Goal: Transaction & Acquisition: Purchase product/service

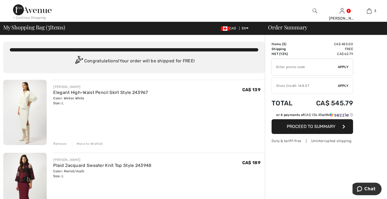
drag, startPoint x: 61, startPoint y: 143, endPoint x: 72, endPoint y: 142, distance: 11.5
click at [61, 143] on div "Remove" at bounding box center [59, 143] width 13 height 5
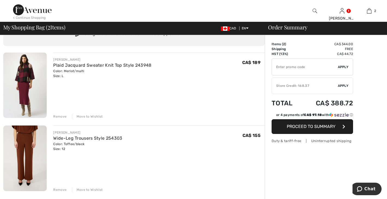
scroll to position [54, 0]
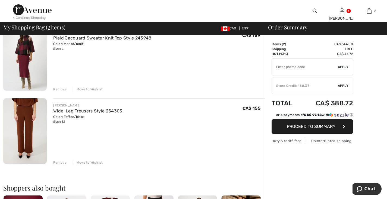
click at [60, 160] on div "Remove" at bounding box center [59, 162] width 13 height 5
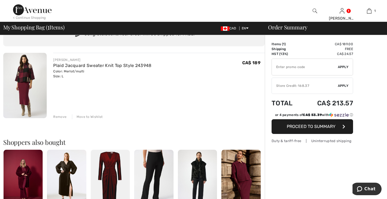
scroll to position [0, 0]
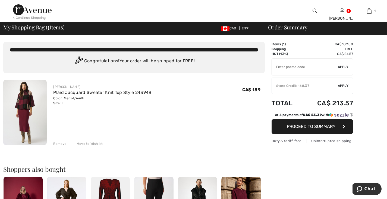
click at [21, 97] on img at bounding box center [24, 112] width 43 height 65
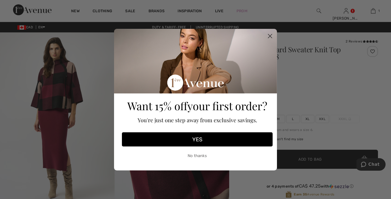
click at [270, 36] on icon "Close dialog" at bounding box center [271, 36] width 4 height 4
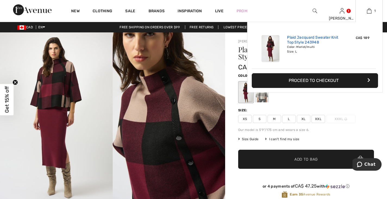
click at [308, 44] on link "Plaid Jacquard Sweater Knit Top Style 243948" at bounding box center [314, 40] width 54 height 10
click at [301, 41] on link "Plaid Jacquard Sweater Knit Top Style 243948" at bounding box center [314, 40] width 54 height 10
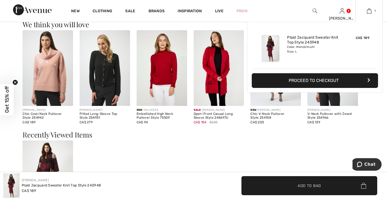
scroll to position [598, 0]
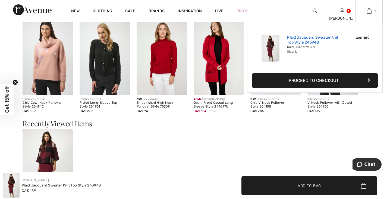
click at [315, 38] on link "Plaid Jacquard Sweater Knit Top Style 243948" at bounding box center [314, 40] width 54 height 10
click at [314, 77] on button "Proceed to Checkout" at bounding box center [315, 80] width 126 height 15
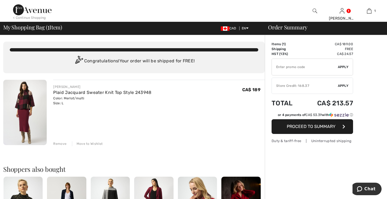
click at [60, 142] on div "Remove" at bounding box center [59, 143] width 13 height 5
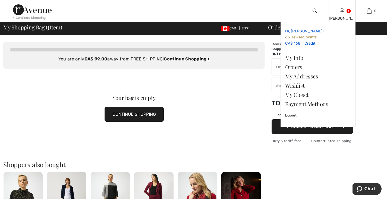
click at [298, 30] on span "Hi, [PERSON_NAME]!" at bounding box center [304, 31] width 38 height 5
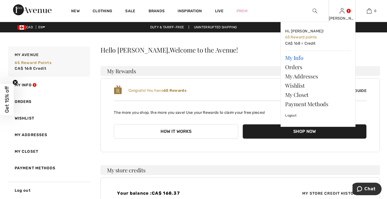
click at [295, 58] on link "My Info" at bounding box center [318, 57] width 66 height 9
click at [309, 103] on link "Payment Methods" at bounding box center [318, 103] width 66 height 9
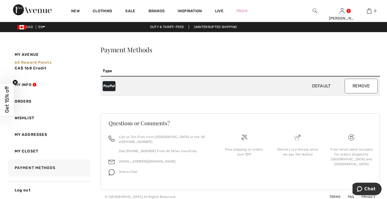
scroll to position [5, 0]
